Goal: Find specific page/section: Find specific page/section

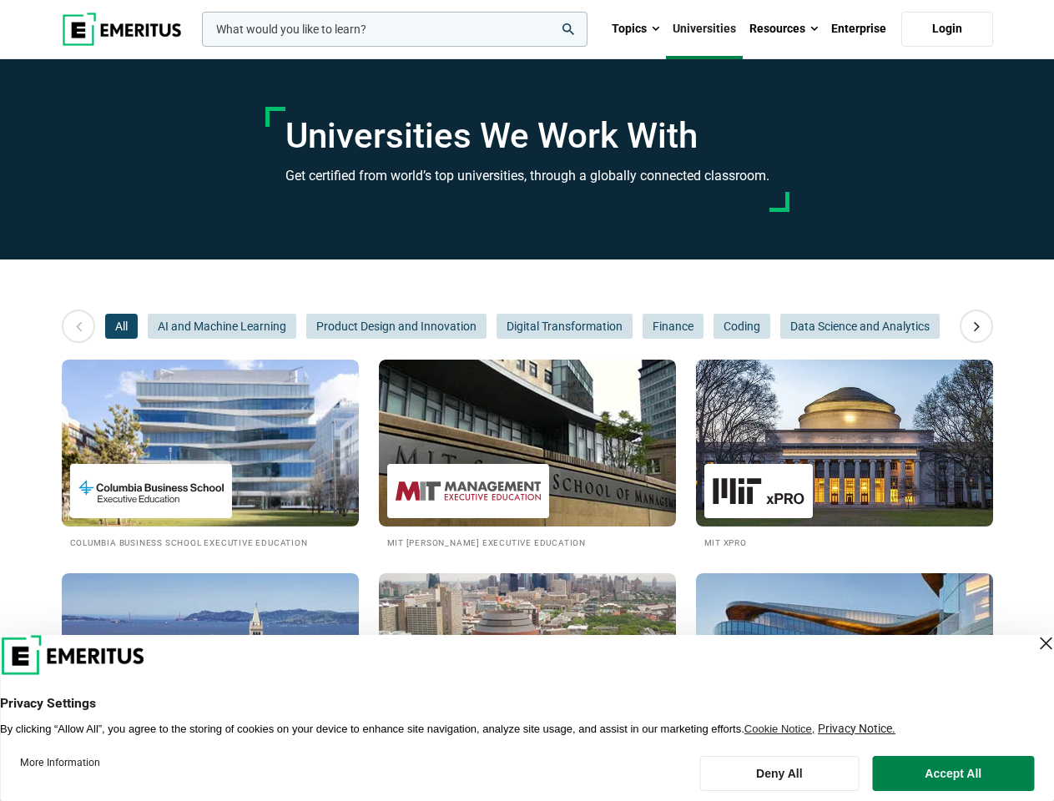
click at [395, 29] on input "woocommerce-product-search-field-0" at bounding box center [395, 29] width 386 height 35
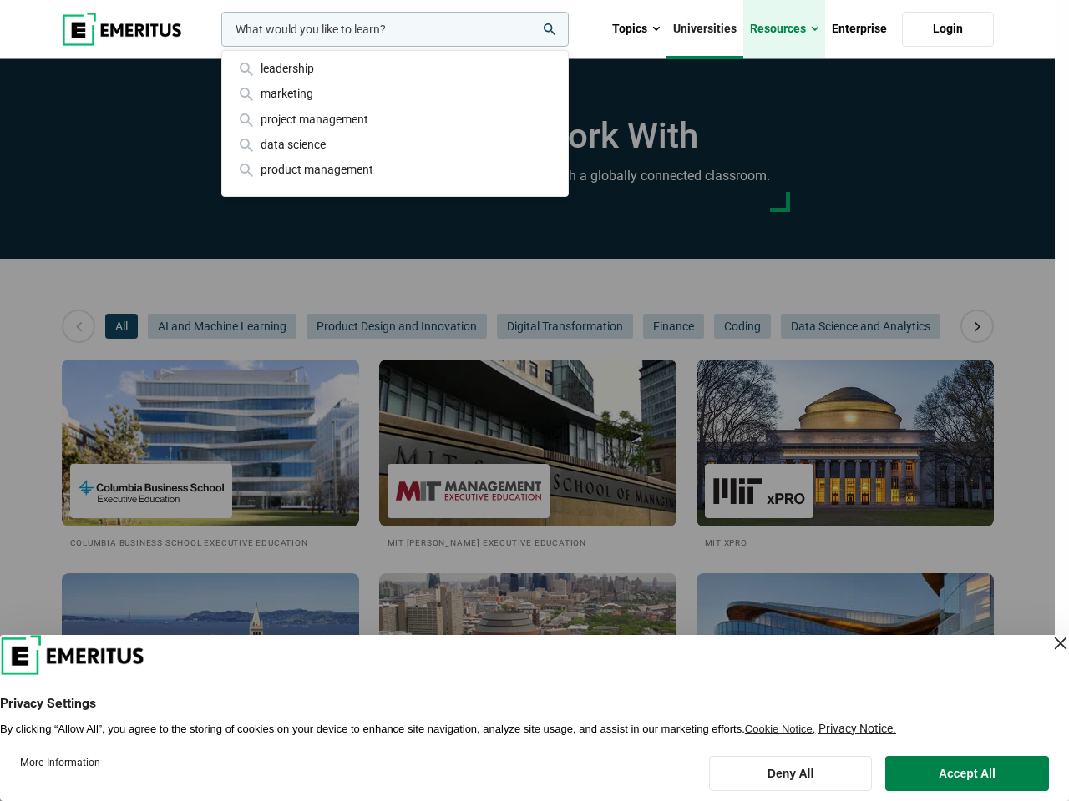
click at [784, 29] on link "Resources" at bounding box center [784, 29] width 82 height 58
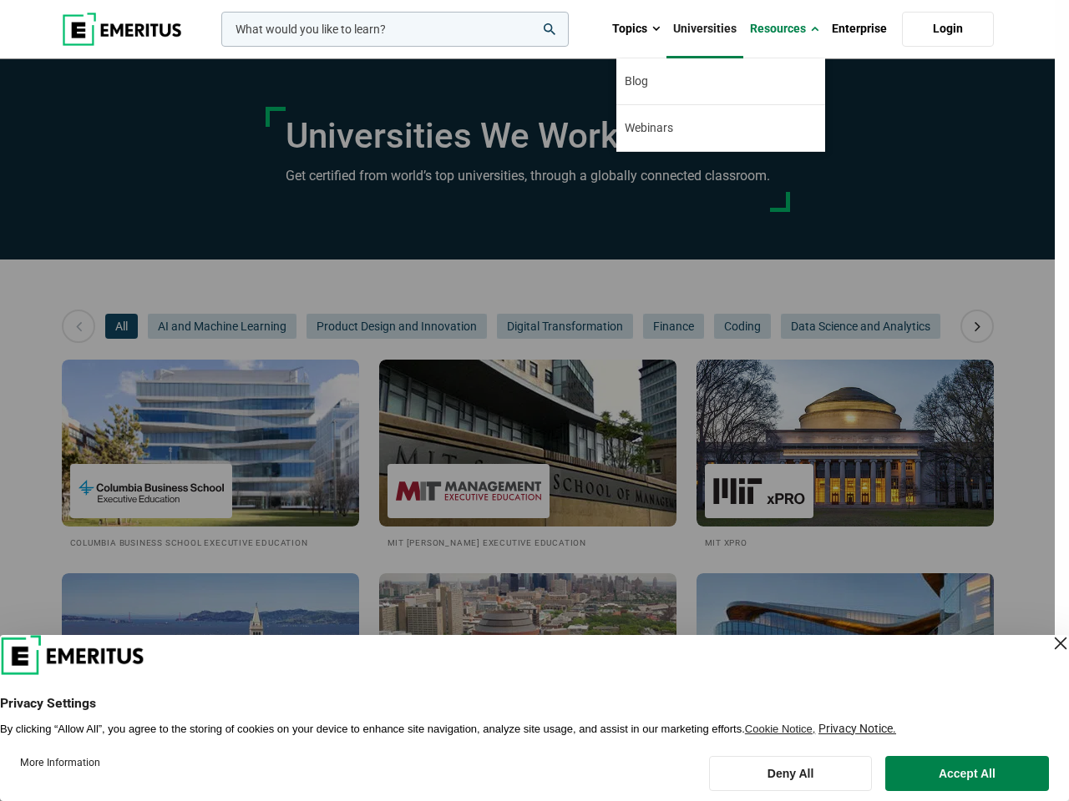
click at [218, 47] on div "leadership marketing project management data science product management" at bounding box center [393, 29] width 351 height 35
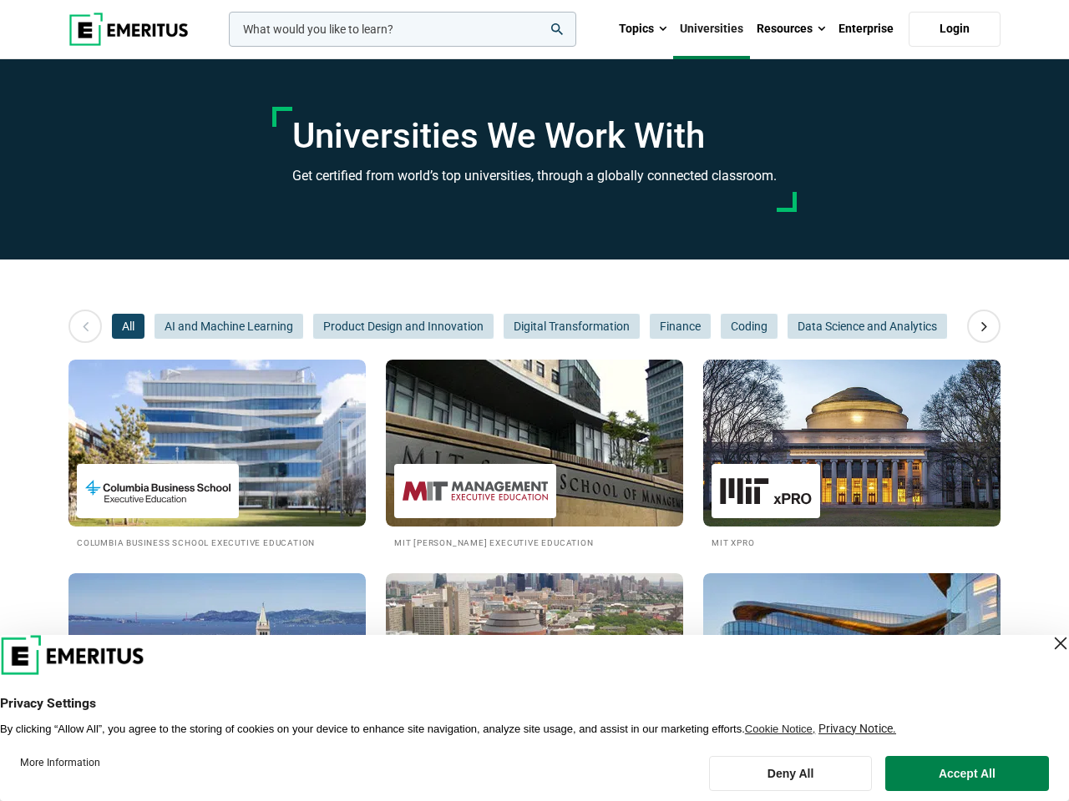
click at [977, 326] on icon at bounding box center [983, 326] width 29 height 30
click at [121, 326] on span "All" at bounding box center [128, 326] width 33 height 25
click at [222, 326] on span "AI and Machine Learning" at bounding box center [228, 326] width 149 height 25
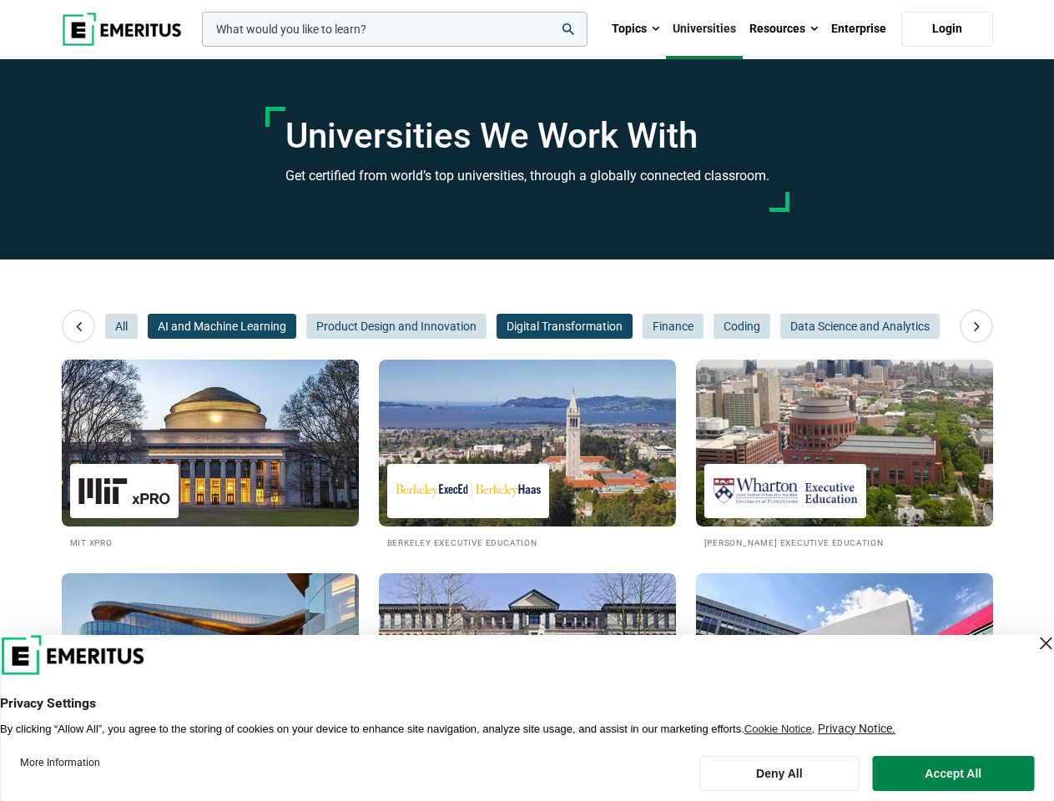
click at [497, 326] on span "Digital Transformation" at bounding box center [565, 326] width 136 height 25
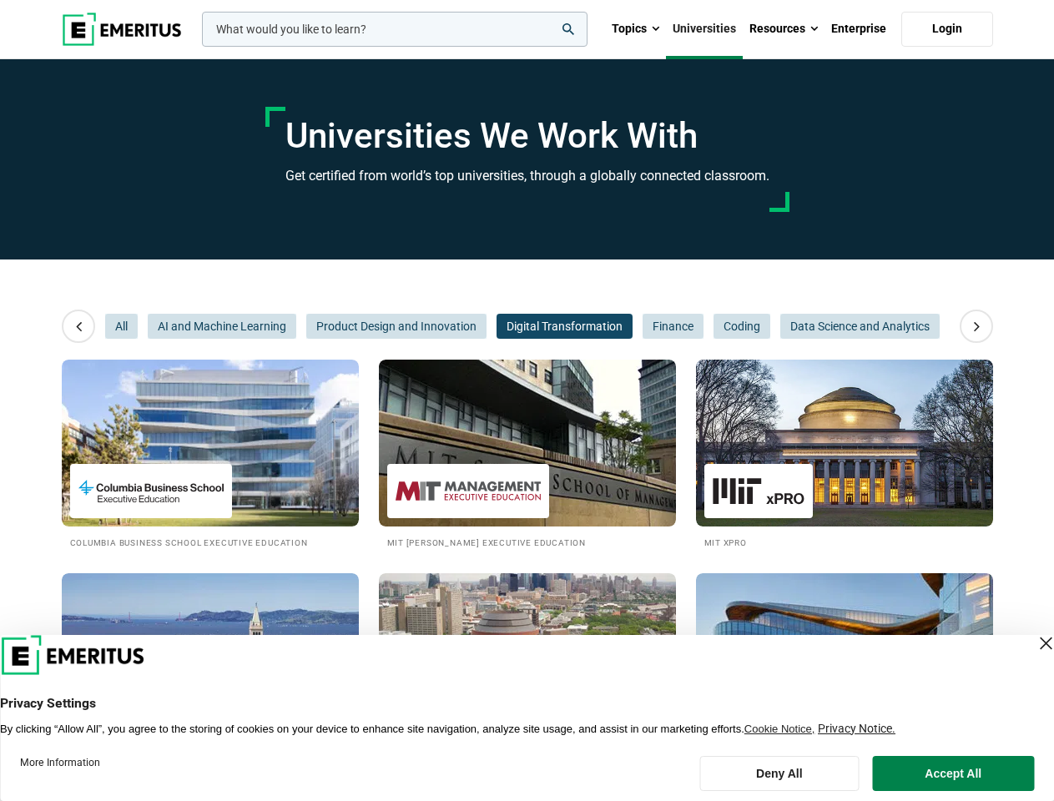
click at [781, 326] on span "Data Science and Analytics" at bounding box center [860, 326] width 159 height 25
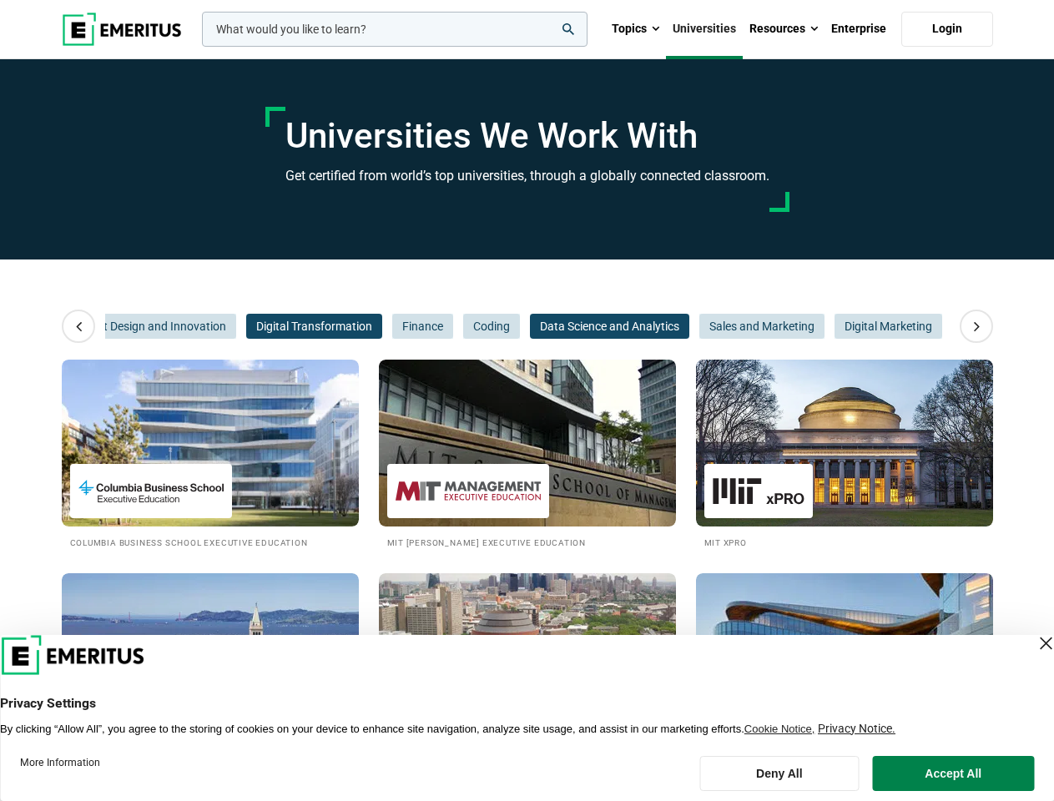
click at [672, 326] on span "Data Science and Analytics" at bounding box center [609, 326] width 159 height 25
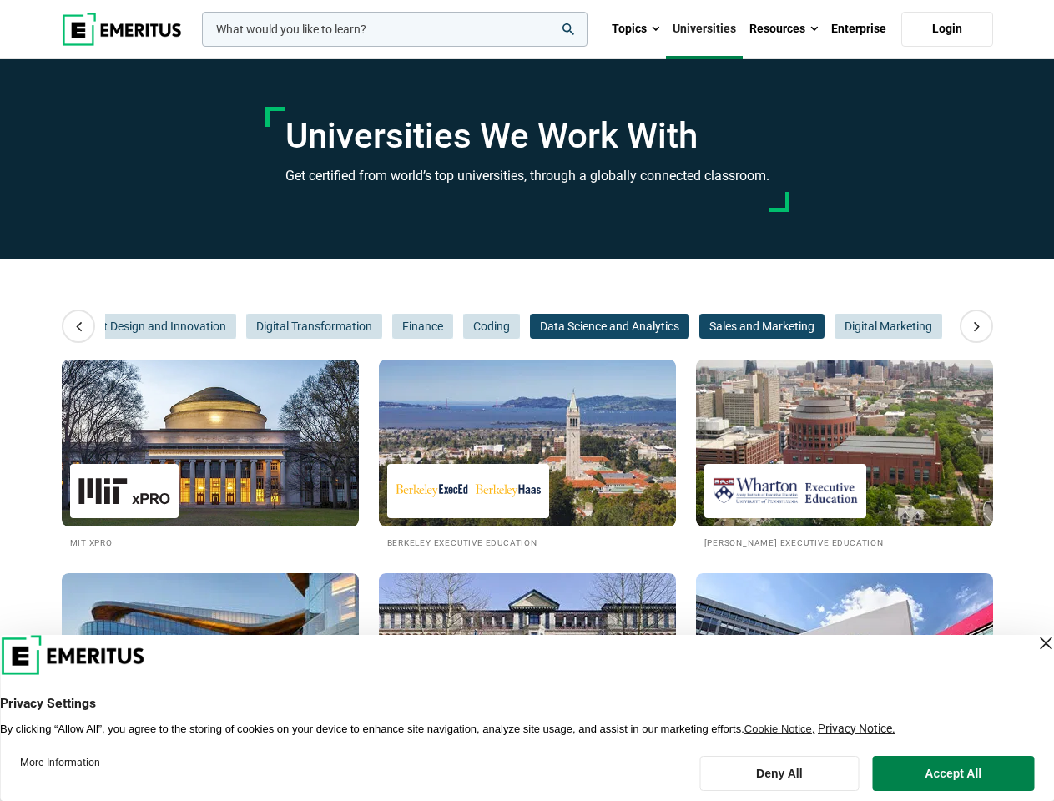
click at [741, 326] on span "Sales and Marketing" at bounding box center [762, 326] width 125 height 25
